Goal: Obtain resource: Obtain resource

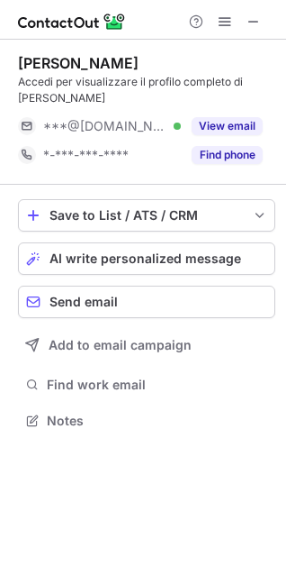
scroll to position [8, 8]
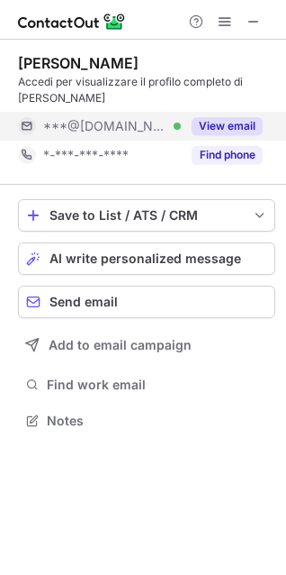
click at [256, 112] on div "View email" at bounding box center [222, 126] width 82 height 29
click at [245, 117] on button "View email" at bounding box center [227, 126] width 71 height 18
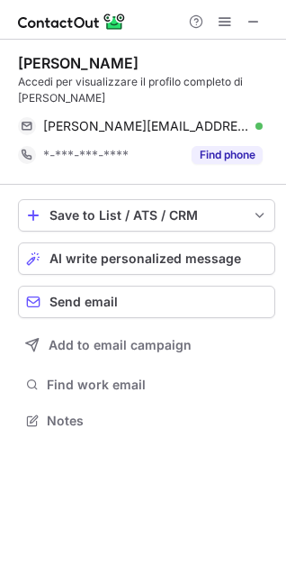
scroll to position [391, 286]
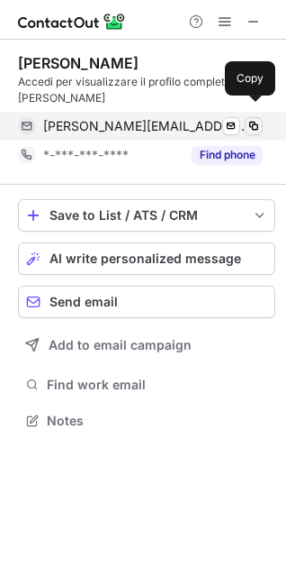
click at [253, 119] on span at bounding box center [254, 126] width 14 height 14
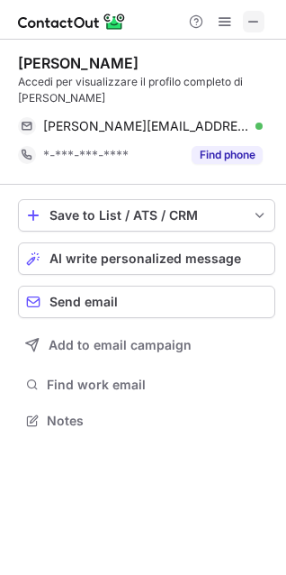
click at [255, 19] on span at bounding box center [254, 21] width 14 height 14
